Goal: Task Accomplishment & Management: Manage account settings

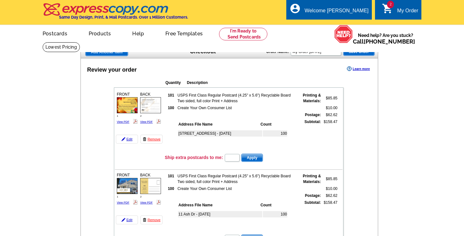
click at [276, 4] on div "local_phone Same Day Design, Print, & Mail Postcards. Over 1 Million Customers.…" at bounding box center [232, 13] width 379 height 24
click at [351, 25] on link "My Account" at bounding box center [352, 24] width 27 height 6
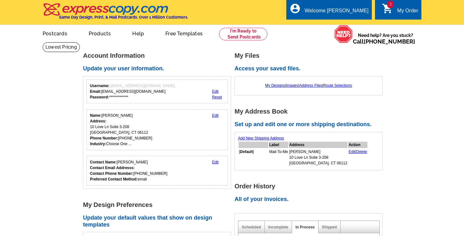
click at [401, 9] on div "My Order" at bounding box center [407, 12] width 21 height 9
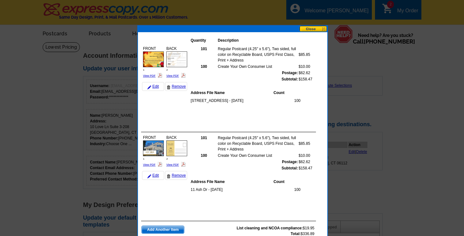
click at [315, 29] on button at bounding box center [313, 29] width 28 height 6
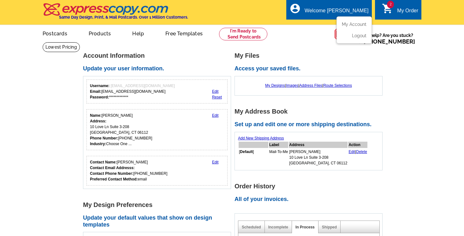
click at [353, 7] on div "account_circle Welcome Barbara My Account Logout" at bounding box center [328, 10] width 85 height 20
click at [356, 36] on link "Logout" at bounding box center [358, 36] width 16 height 6
